Goal: Information Seeking & Learning: Learn about a topic

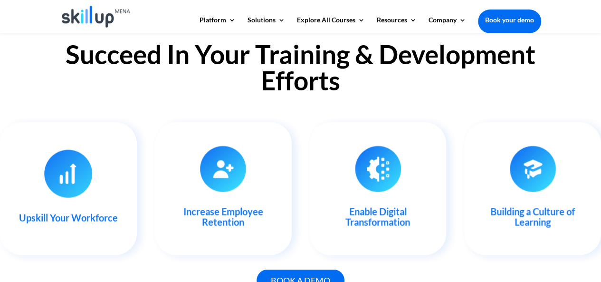
click at [104, 21] on img at bounding box center [96, 17] width 69 height 22
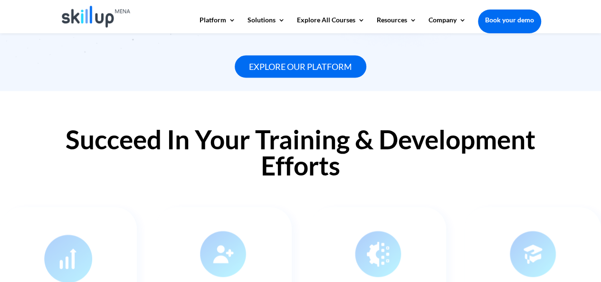
scroll to position [875, 0]
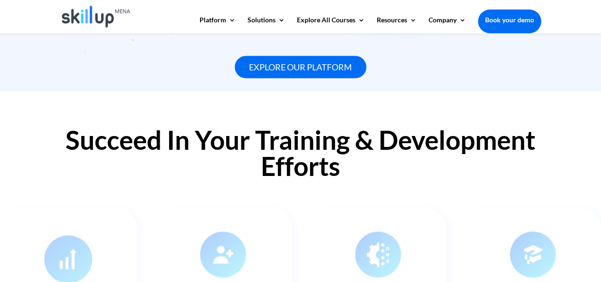
click at [222, 143] on h2 "Succeed In Your Training & Development Efforts" at bounding box center [300, 154] width 481 height 57
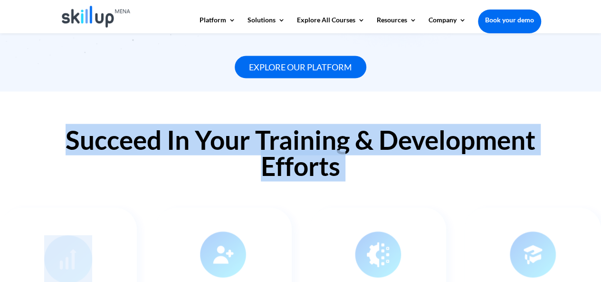
click at [222, 143] on h2 "Succeed In Your Training & Development Efforts" at bounding box center [300, 154] width 481 height 57
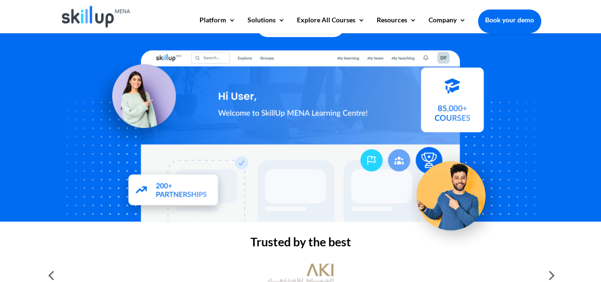
scroll to position [0, 0]
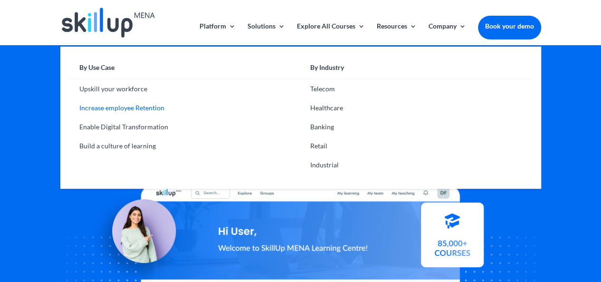
click at [135, 108] on link "Increase employee Retention" at bounding box center [185, 107] width 231 height 19
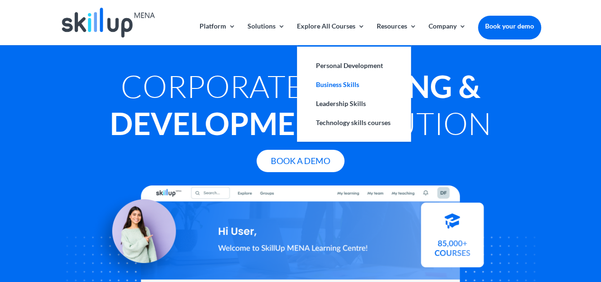
click at [338, 85] on link "Business Skills" at bounding box center [354, 84] width 95 height 19
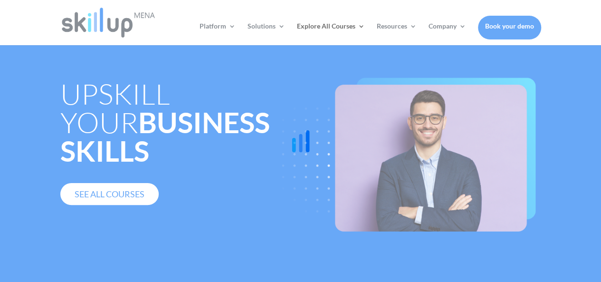
scroll to position [38, 0]
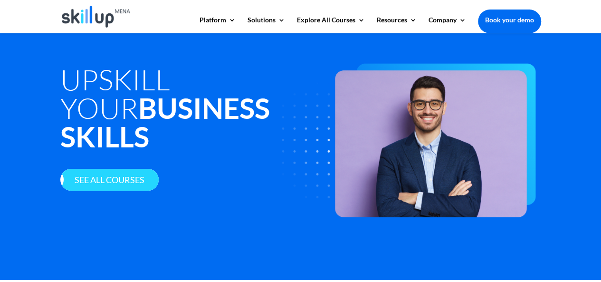
click at [124, 169] on link "See all courses" at bounding box center [109, 180] width 98 height 22
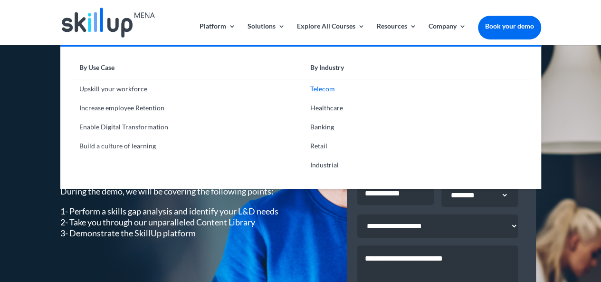
click at [330, 96] on link "Telecom" at bounding box center [416, 88] width 231 height 19
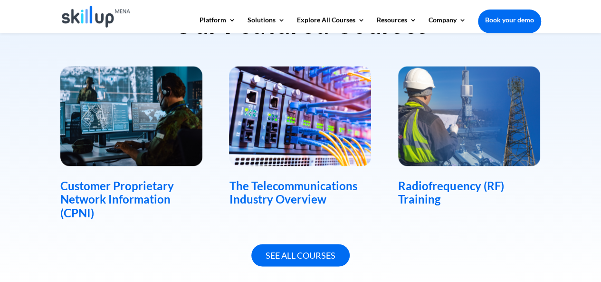
scroll to position [666, 0]
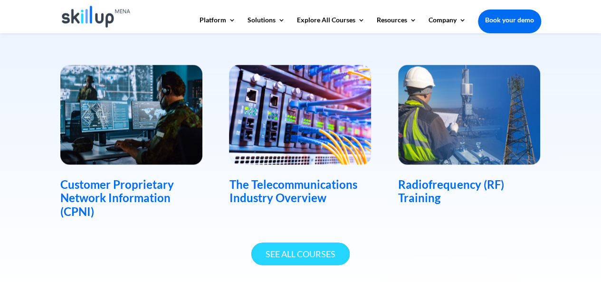
click at [311, 247] on link "See All Courses" at bounding box center [301, 253] width 98 height 22
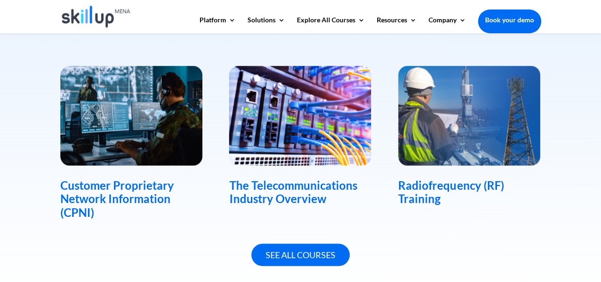
click at [143, 113] on img at bounding box center [131, 116] width 142 height 100
click at [142, 126] on img at bounding box center [131, 116] width 142 height 100
click at [129, 203] on div "Customer Proprietary Network Information (CPNI)" at bounding box center [131, 199] width 143 height 41
click at [142, 145] on img at bounding box center [131, 116] width 142 height 100
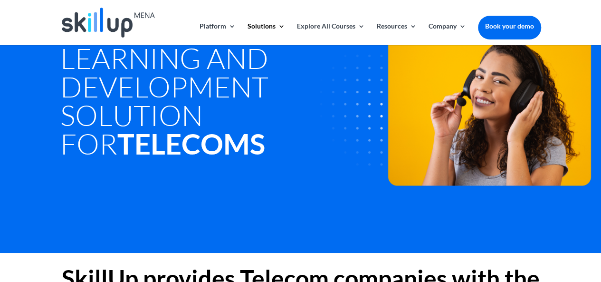
scroll to position [0, 0]
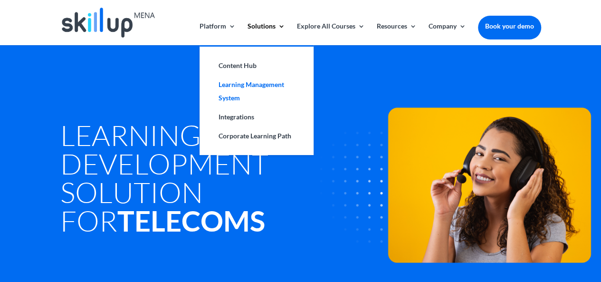
click at [242, 93] on link "Learning Management System" at bounding box center [256, 91] width 95 height 32
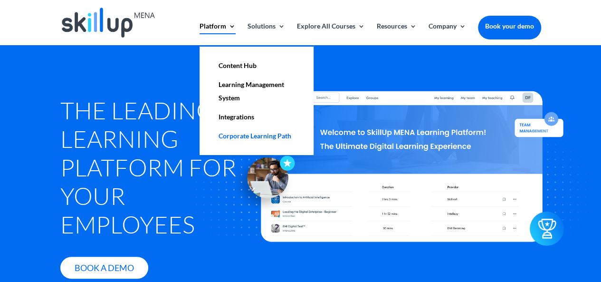
click at [232, 140] on link "Corporate Learning Path" at bounding box center [256, 135] width 95 height 19
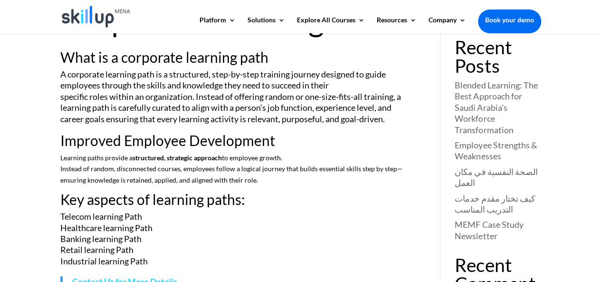
scroll to position [76, 0]
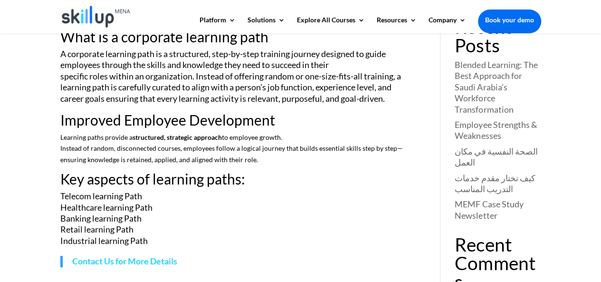
drag, startPoint x: 57, startPoint y: 196, endPoint x: 148, endPoint y: 242, distance: 102.1
click at [148, 242] on div "Corporate Learning Path What is a corporate learning path A corporate learning …" at bounding box center [300, 140] width 601 height 367
click at [102, 199] on p "Telecom learning Path Healthcare learning Path Banking learning Path Retail lea…" at bounding box center [237, 219] width 354 height 56
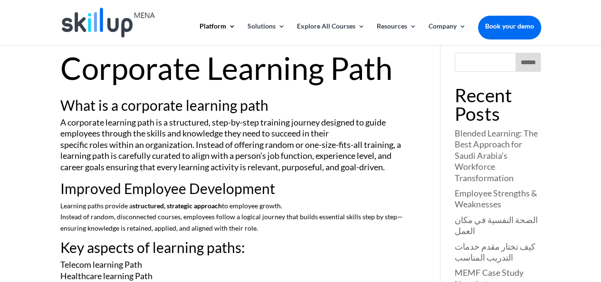
scroll to position [19, 0]
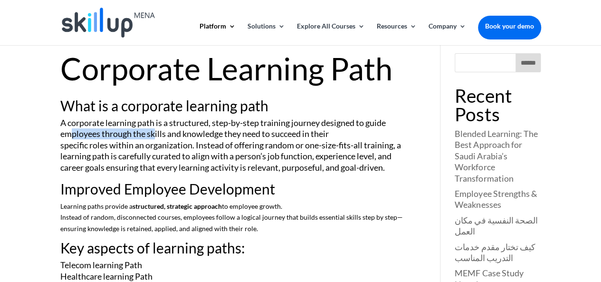
drag, startPoint x: 69, startPoint y: 131, endPoint x: 164, endPoint y: 135, distance: 94.2
click at [164, 135] on p "A corporate learning path is a structured, step-by-step training journey design…" at bounding box center [237, 149] width 354 height 64
click at [217, 148] on p "A corporate learning path is a structured, step-by-step training journey design…" at bounding box center [237, 149] width 354 height 64
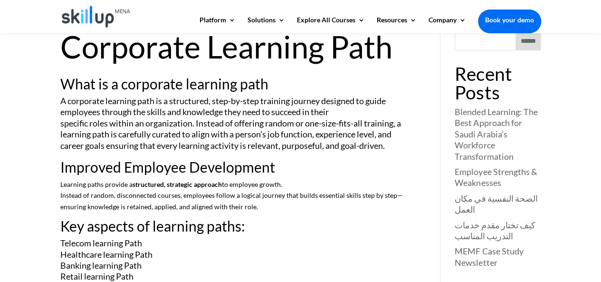
scroll to position [0, 0]
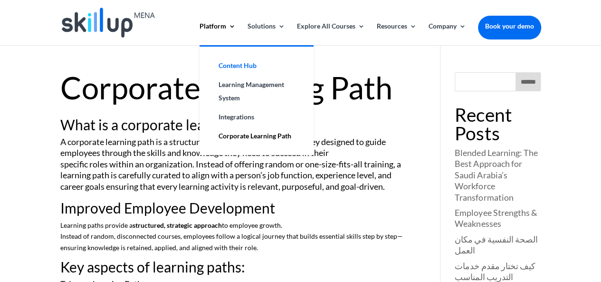
click at [229, 68] on link "Content Hub" at bounding box center [256, 65] width 95 height 19
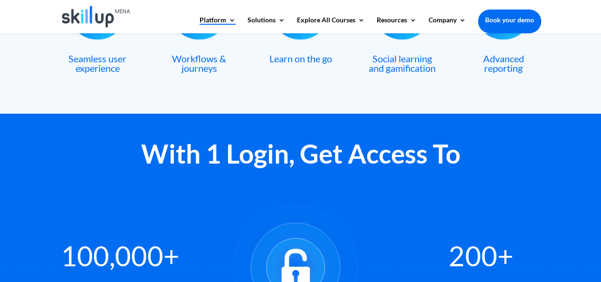
scroll to position [515, 0]
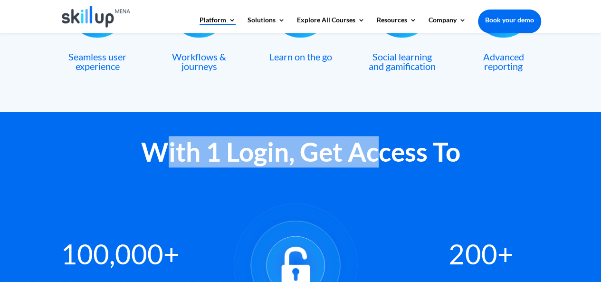
drag, startPoint x: 162, startPoint y: 152, endPoint x: 397, endPoint y: 161, distance: 235.5
click at [397, 161] on h2 "With 1 Login, Get Access To" at bounding box center [300, 154] width 481 height 31
click at [229, 164] on h2 "With 1 Login, Get Access To" at bounding box center [300, 154] width 481 height 31
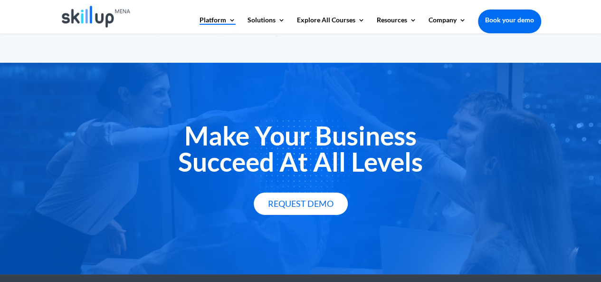
scroll to position [1624, 0]
